Goal: Task Accomplishment & Management: Manage account settings

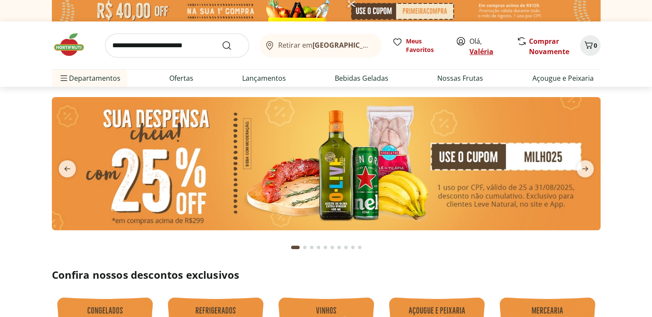
click at [482, 54] on link "Valéria" at bounding box center [482, 51] width 24 height 9
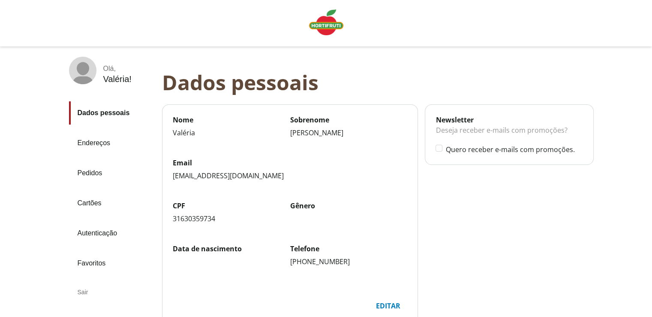
click at [81, 294] on div "Sair" at bounding box center [112, 291] width 86 height 21
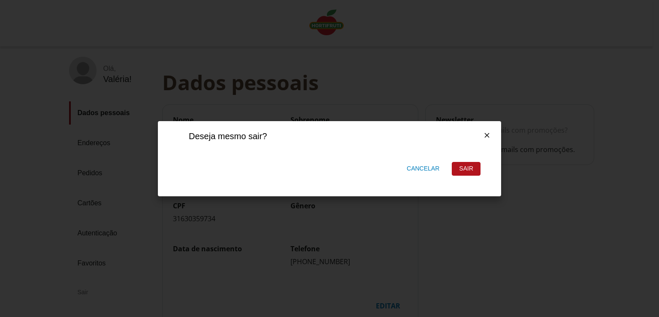
click at [468, 165] on div "Sair" at bounding box center [466, 168] width 28 height 13
